Goal: Find specific page/section: Find specific page/section

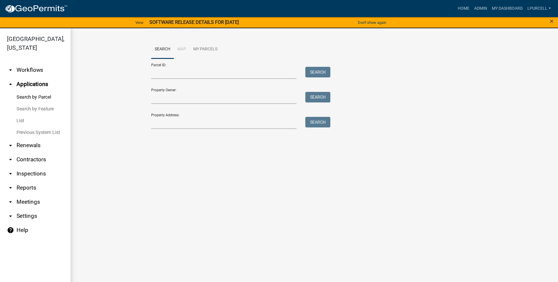
click at [22, 98] on link "arrow_drop_down Reports" at bounding box center [35, 188] width 71 height 14
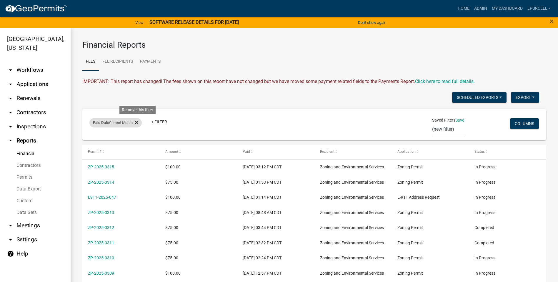
click at [138, 98] on icon at bounding box center [136, 122] width 3 height 3
click at [97, 98] on link "+ Filter" at bounding box center [101, 123] width 25 height 11
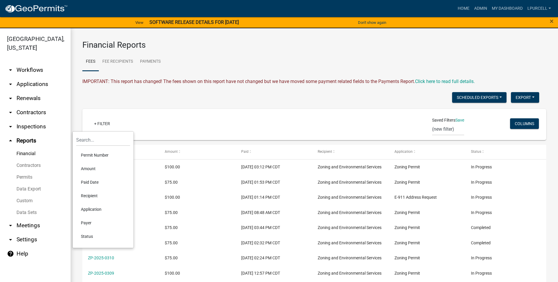
click at [88, 98] on li "Paid Date" at bounding box center [103, 182] width 54 height 14
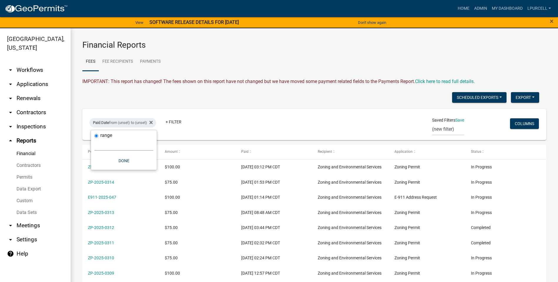
click at [109, 98] on select "[DATE] [DATE] Current Week Previous Week Current Month Last Month Current Calen…" at bounding box center [123, 144] width 59 height 12
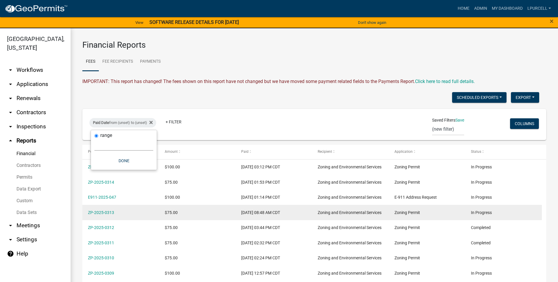
select select "custom"
click at [94, 98] on select "[DATE] [DATE] Current Week Previous Week Current Month Last Month Current Calen…" at bounding box center [123, 144] width 59 height 12
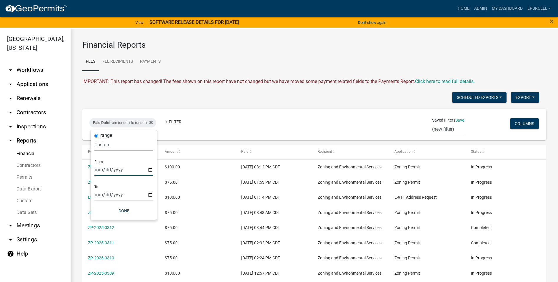
click at [113, 98] on input "date" at bounding box center [123, 169] width 59 height 12
click at [150, 98] on input "date" at bounding box center [123, 169] width 59 height 12
type input "[DATE]"
click at [120, 98] on input "date" at bounding box center [128, 194] width 59 height 12
click at [154, 98] on input "date" at bounding box center [128, 194] width 59 height 12
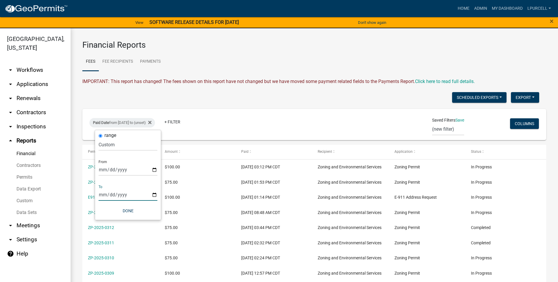
type input "[DATE]"
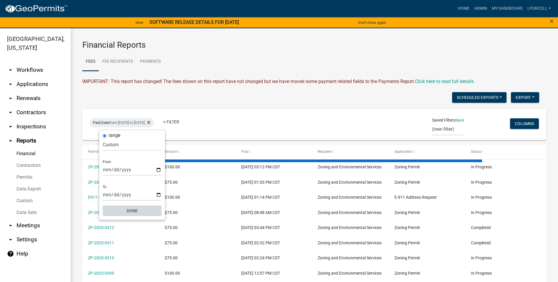
click at [127, 98] on button "Done" at bounding box center [132, 210] width 59 height 11
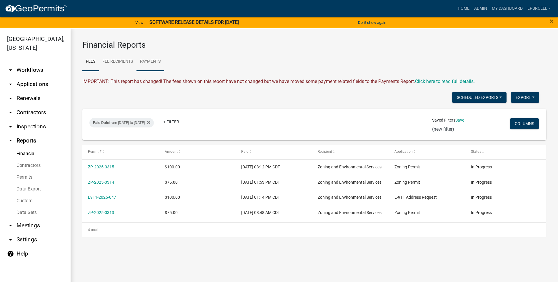
click at [143, 63] on link "Payments" at bounding box center [150, 61] width 28 height 19
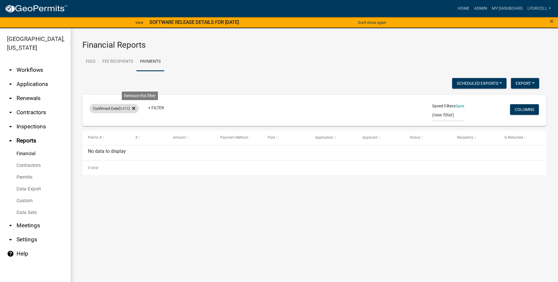
click at [135, 98] on icon at bounding box center [133, 107] width 3 height 3
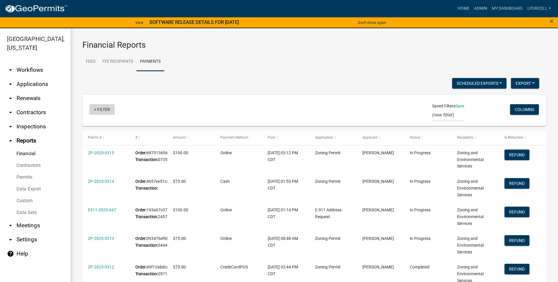
click at [101, 98] on link "+ Filter" at bounding box center [101, 109] width 25 height 11
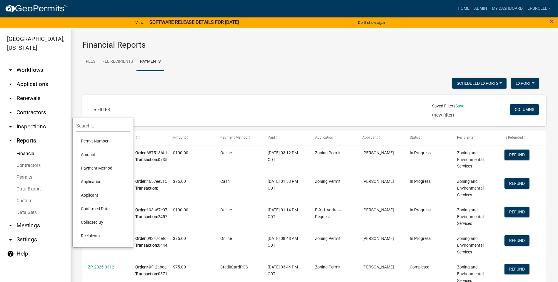
click at [94, 98] on li "Confirmed Date" at bounding box center [103, 209] width 54 height 14
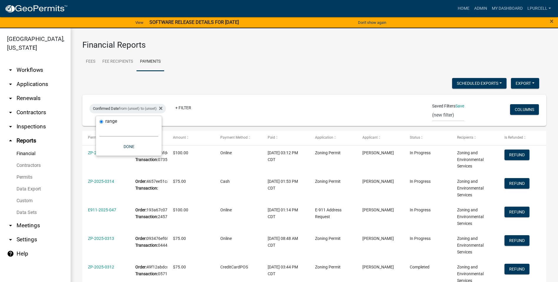
click at [124, 98] on select "[DATE] [DATE] Current Week Previous Week Current Month Last Month Current Calen…" at bounding box center [128, 130] width 59 height 12
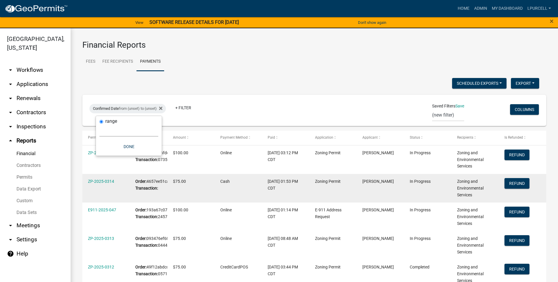
select select "custom"
click at [99, 98] on select "[DATE] [DATE] Current Week Previous Week Current Month Last Month Current Calen…" at bounding box center [128, 130] width 59 height 12
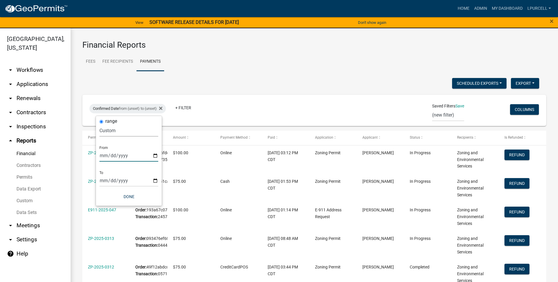
drag, startPoint x: 152, startPoint y: 155, endPoint x: 153, endPoint y: 151, distance: 4.2
click at [153, 98] on input "date" at bounding box center [128, 155] width 59 height 12
click at [156, 98] on input "date" at bounding box center [128, 155] width 59 height 12
type input "[DATE]"
click at [159, 98] on input "date" at bounding box center [133, 180] width 59 height 12
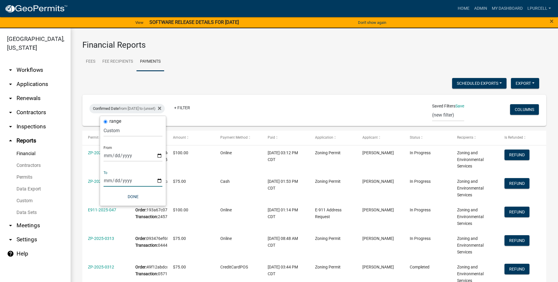
type input "[DATE]"
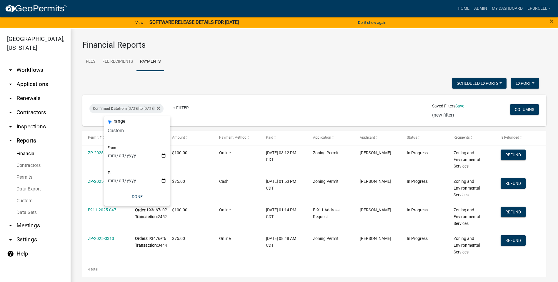
click at [221, 69] on ul "Fees Fee Recipients Payments" at bounding box center [314, 61] width 464 height 19
